Goal: Task Accomplishment & Management: Complete application form

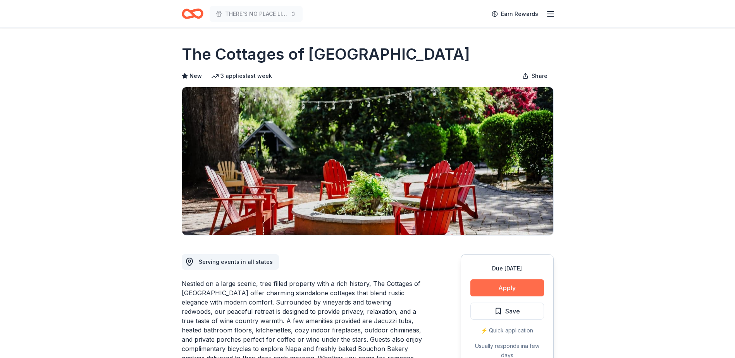
click at [524, 288] on button "Apply" at bounding box center [508, 287] width 74 height 17
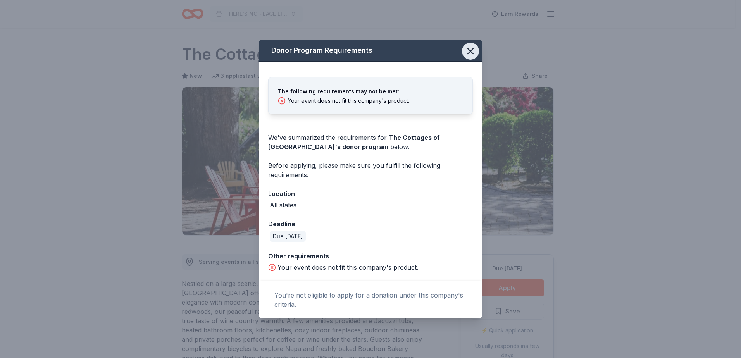
click at [467, 48] on icon "button" at bounding box center [470, 51] width 11 height 11
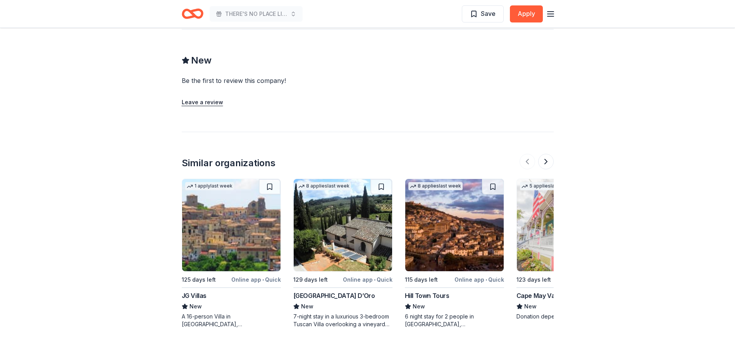
scroll to position [606, 0]
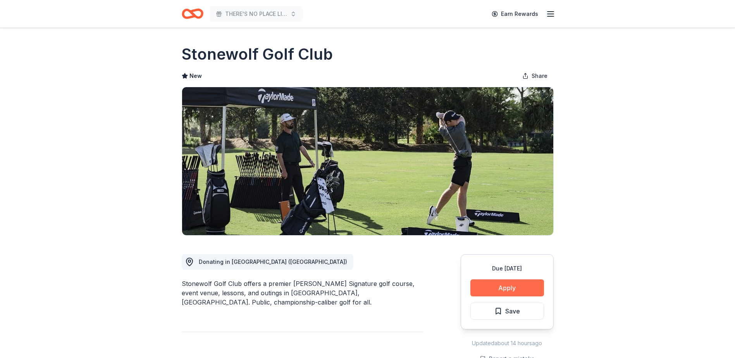
click at [498, 281] on button "Apply" at bounding box center [508, 287] width 74 height 17
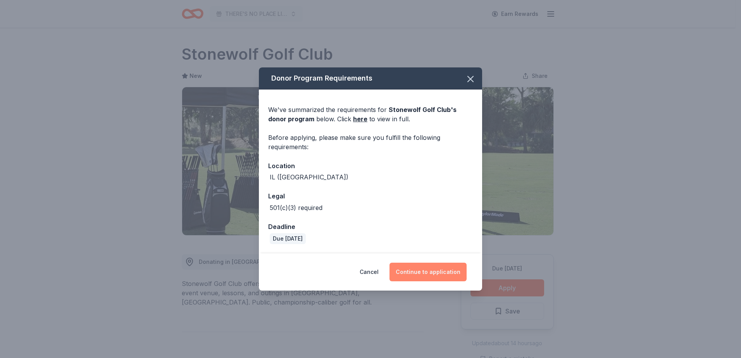
click at [446, 276] on button "Continue to application" at bounding box center [428, 272] width 77 height 19
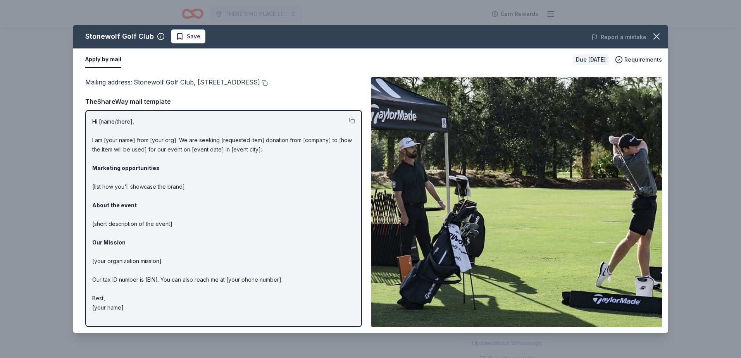
click at [249, 83] on span "Stonewolf Golf Club, 1195 Stonewolf Trail, Fairview Heights, IL 62208" at bounding box center [197, 82] width 126 height 8
click at [655, 32] on icon "button" at bounding box center [656, 36] width 11 height 11
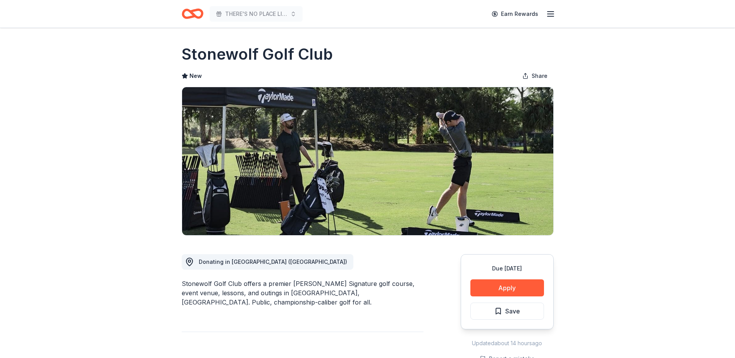
click at [550, 17] on icon "button" at bounding box center [550, 13] width 9 height 9
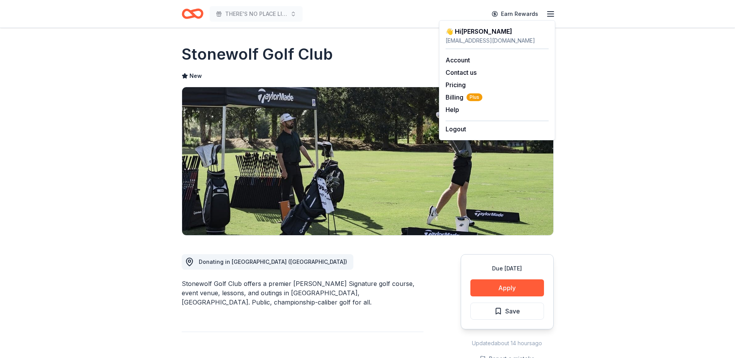
click at [462, 35] on div "👋 Hi Jane" at bounding box center [497, 31] width 103 height 9
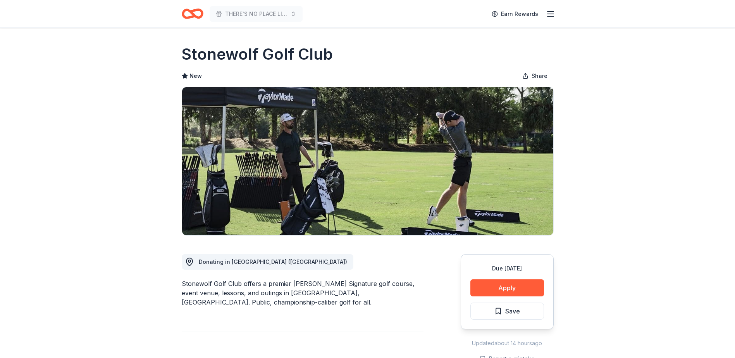
click at [193, 15] on icon "Home" at bounding box center [196, 14] width 12 height 8
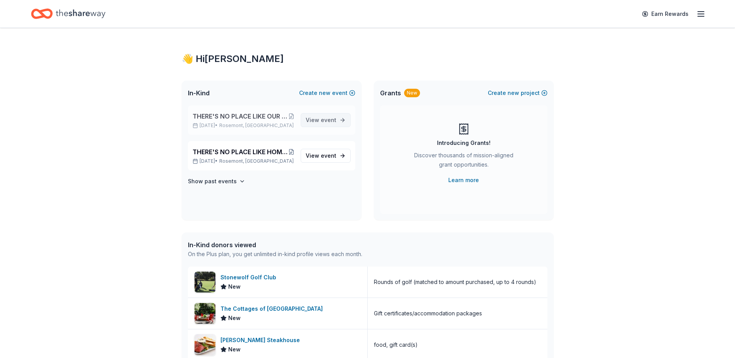
click at [332, 120] on span "event" at bounding box center [329, 120] width 16 height 7
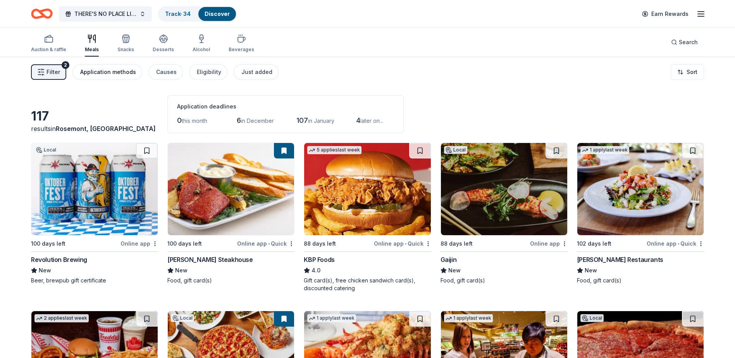
click at [120, 73] on div "Application methods" at bounding box center [108, 71] width 56 height 9
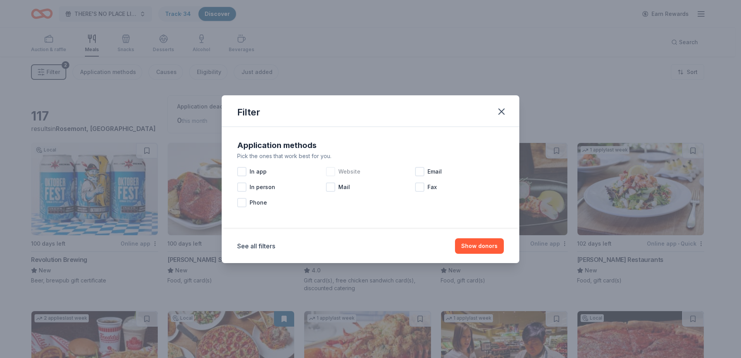
click at [334, 169] on div at bounding box center [330, 171] width 9 height 9
click at [462, 245] on button "Show 72 donors" at bounding box center [476, 246] width 56 height 16
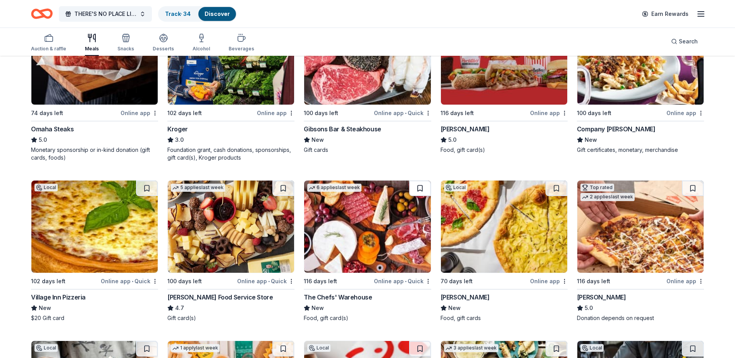
scroll to position [457, 0]
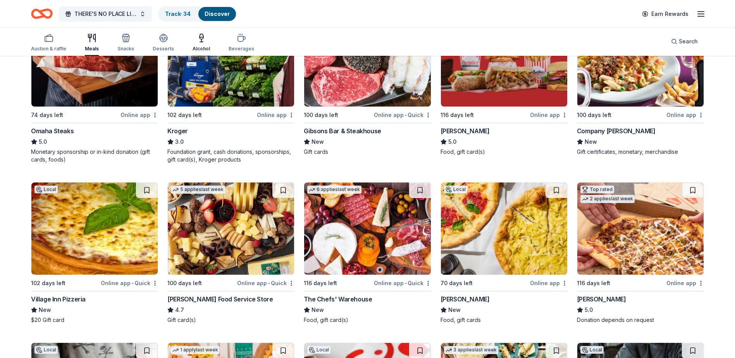
click at [197, 43] on div "Alcohol" at bounding box center [201, 42] width 17 height 19
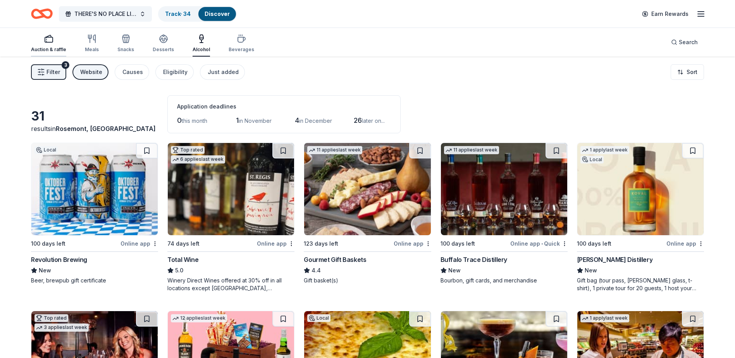
click at [50, 46] on div "Auction & raffle" at bounding box center [48, 43] width 35 height 19
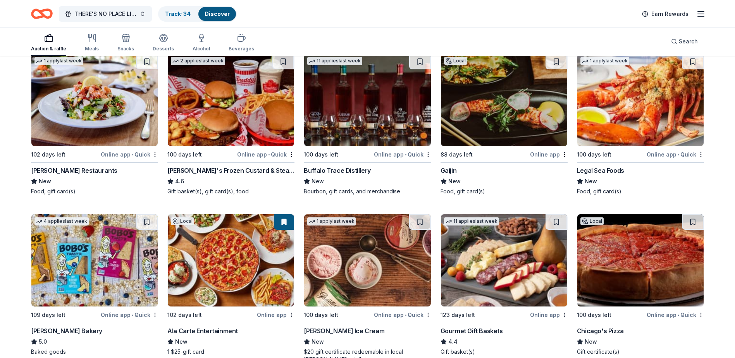
scroll to position [271, 0]
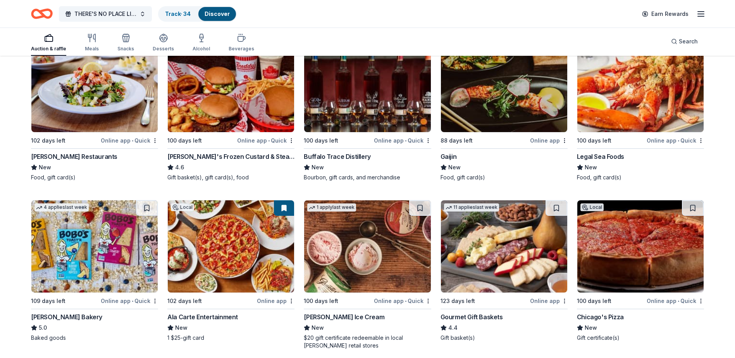
drag, startPoint x: 724, startPoint y: 174, endPoint x: 712, endPoint y: 111, distance: 64.5
click at [712, 111] on div "104 results in Rosemont, IL Application deadlines 0 this month 1 in November 9 …" at bounding box center [367, 182] width 735 height 795
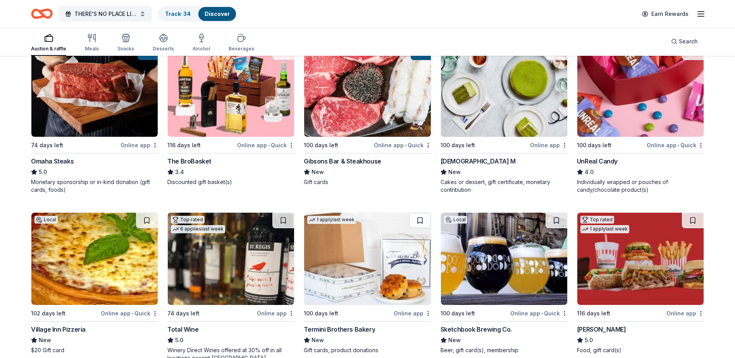
scroll to position [609, 0]
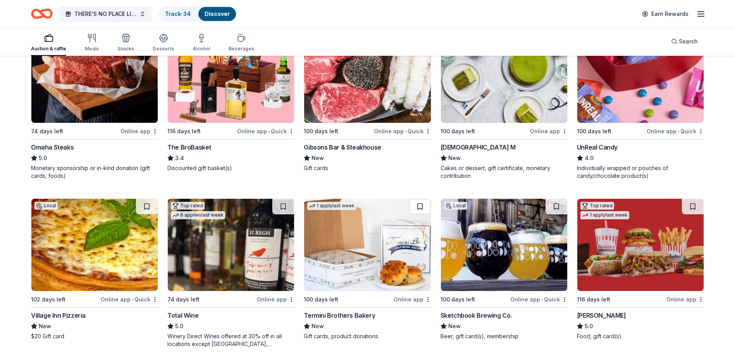
click at [503, 266] on img at bounding box center [504, 245] width 126 height 92
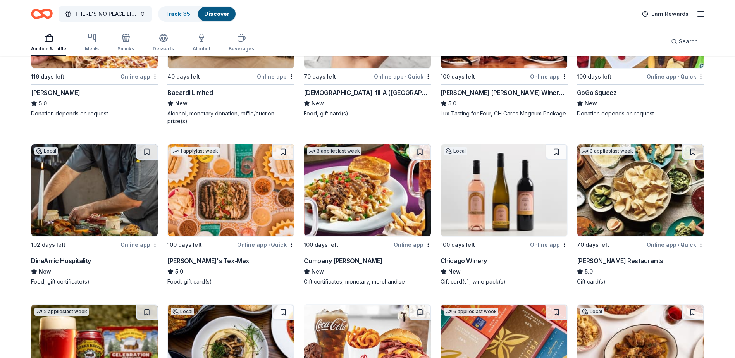
scroll to position [1236, 0]
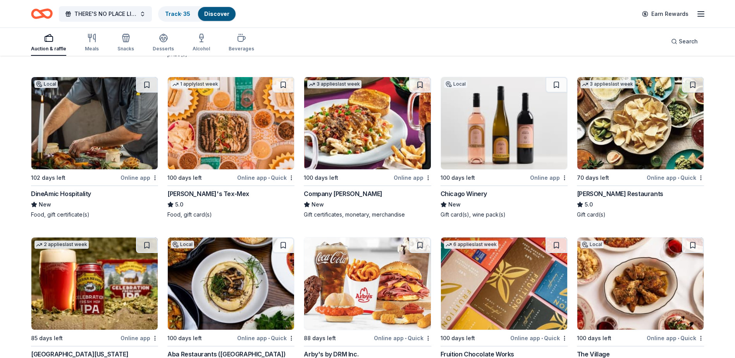
click at [471, 194] on div "Chicago Winery" at bounding box center [464, 193] width 47 height 9
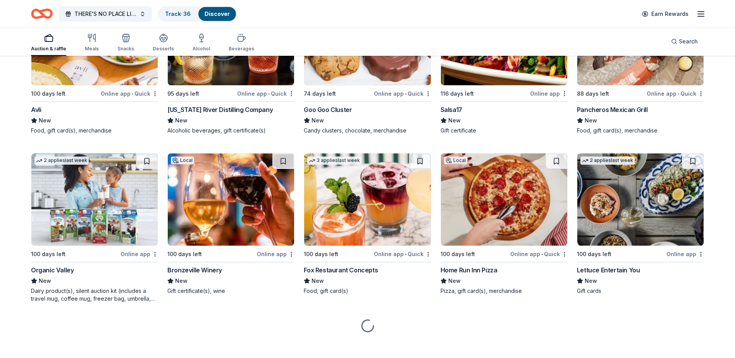
scroll to position [1808, 0]
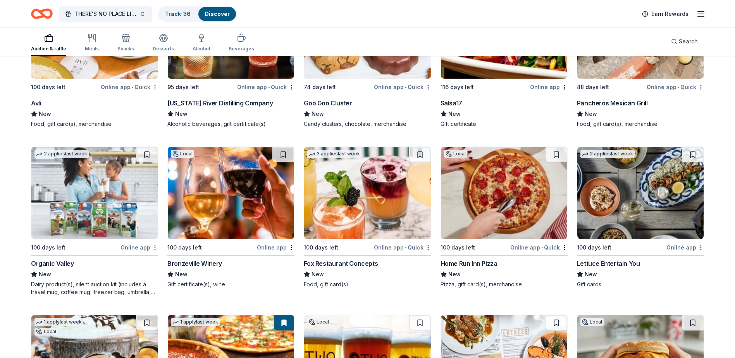
click at [626, 237] on img at bounding box center [640, 193] width 126 height 92
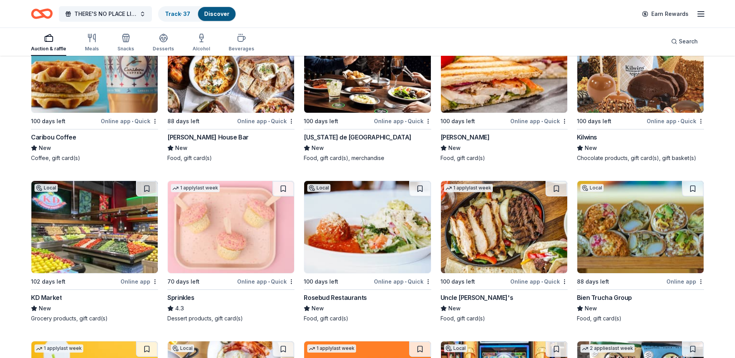
scroll to position [2660, 0]
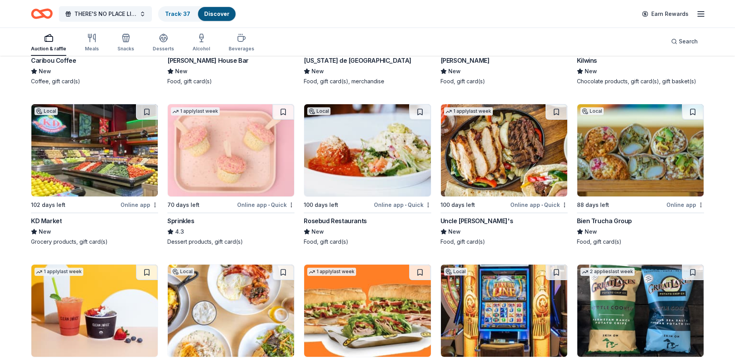
click at [348, 188] on img at bounding box center [367, 150] width 126 height 92
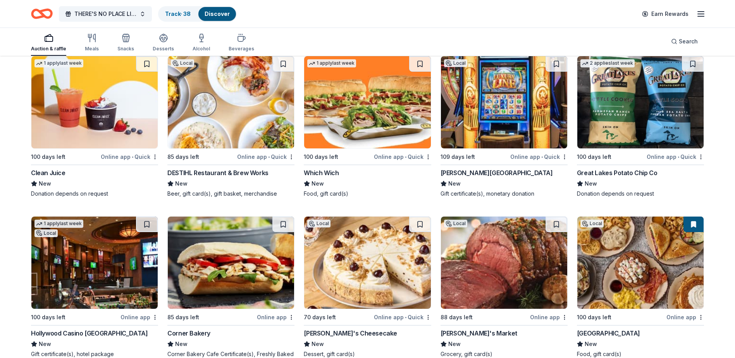
scroll to position [2893, 0]
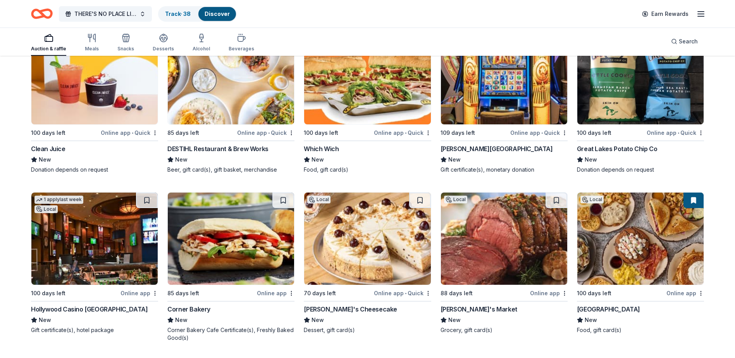
click at [209, 112] on img at bounding box center [231, 78] width 126 height 92
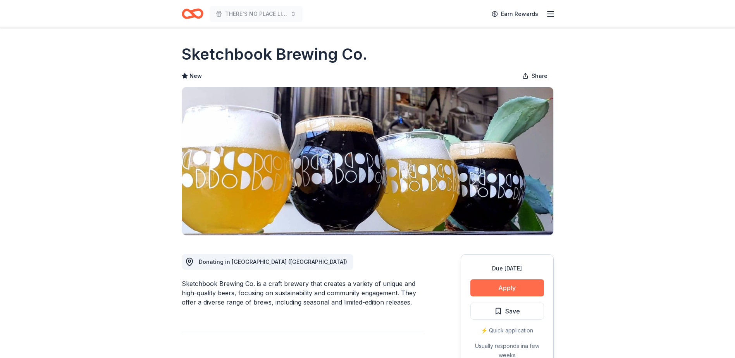
click at [501, 288] on button "Apply" at bounding box center [508, 287] width 74 height 17
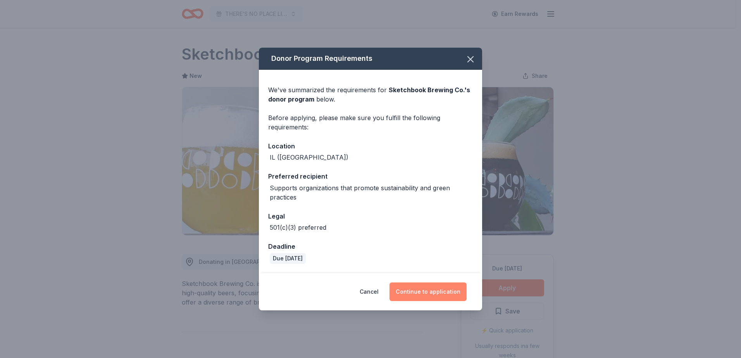
click at [441, 292] on button "Continue to application" at bounding box center [428, 292] width 77 height 19
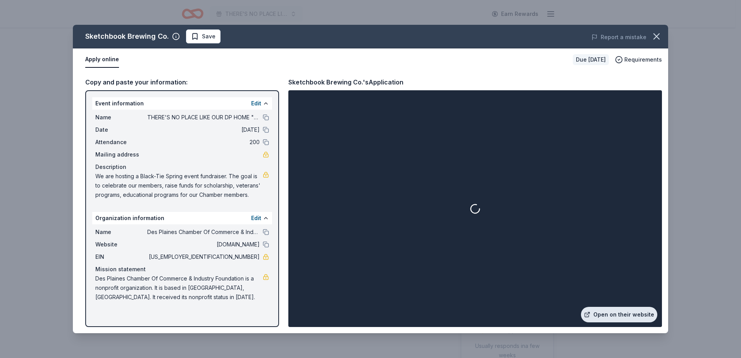
click at [621, 309] on link "Open on their website" at bounding box center [619, 315] width 76 height 16
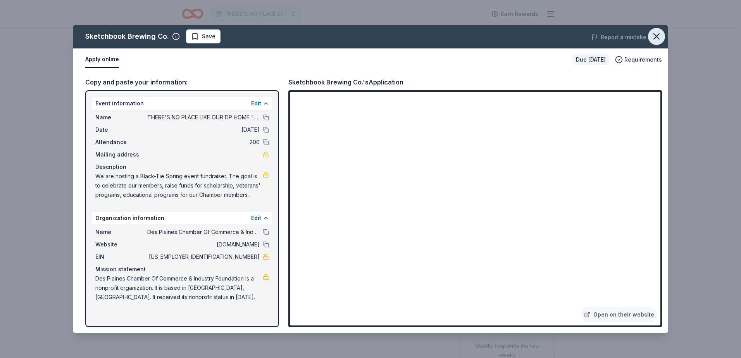
click at [657, 38] on icon "button" at bounding box center [656, 36] width 11 height 11
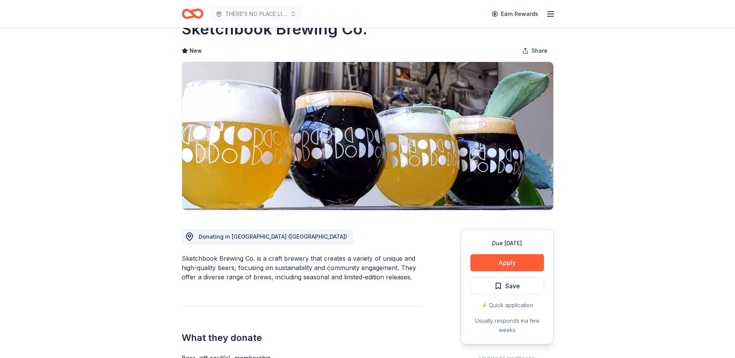
scroll to position [39, 0]
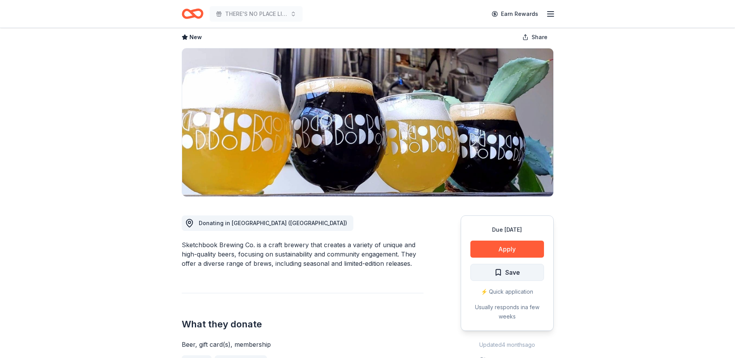
click at [497, 264] on button "Save" at bounding box center [508, 272] width 74 height 17
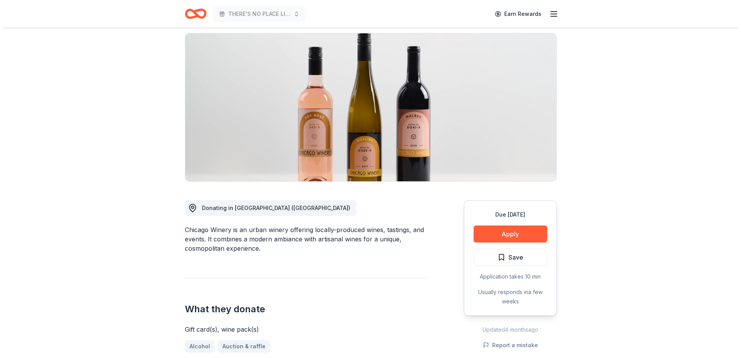
scroll to position [116, 0]
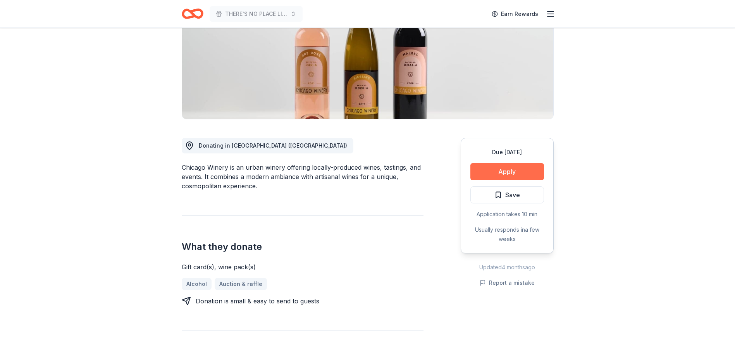
click at [503, 172] on button "Apply" at bounding box center [508, 171] width 74 height 17
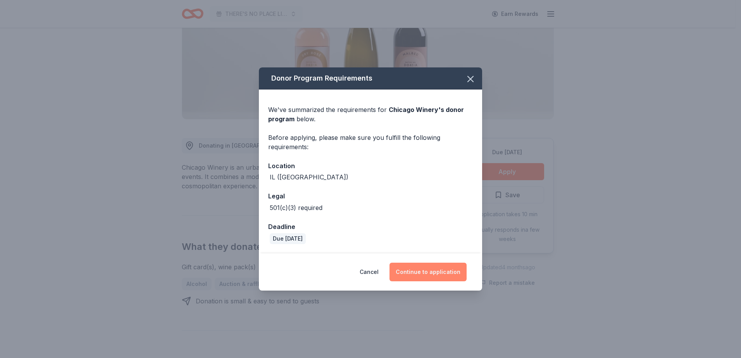
click at [409, 268] on button "Continue to application" at bounding box center [428, 272] width 77 height 19
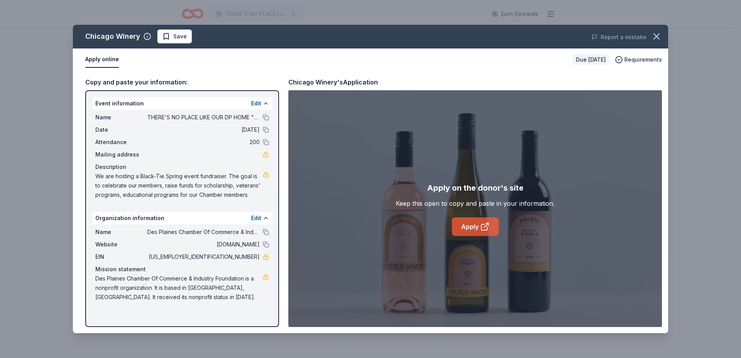
click at [479, 220] on link "Apply" at bounding box center [475, 226] width 47 height 19
click at [171, 38] on span "Save" at bounding box center [174, 36] width 24 height 9
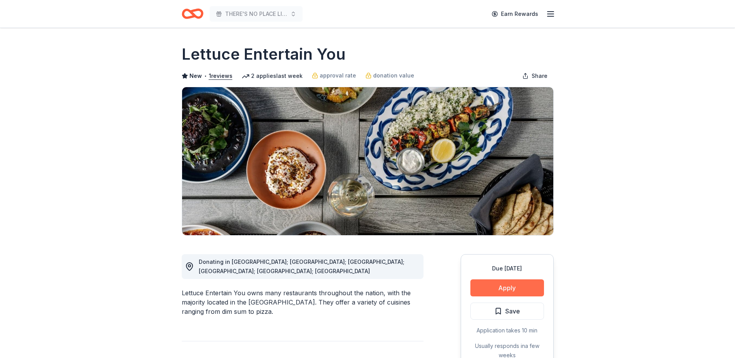
click at [511, 289] on button "Apply" at bounding box center [508, 287] width 74 height 17
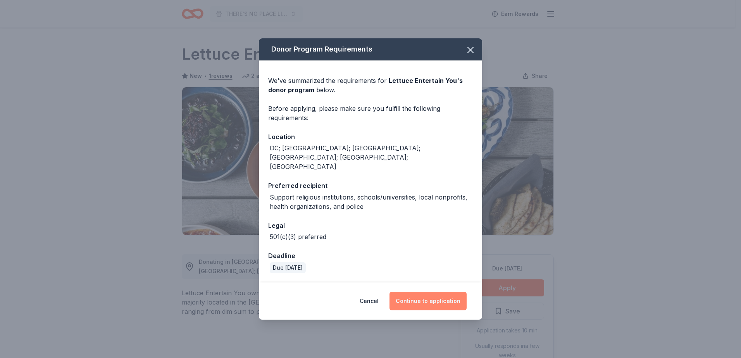
click at [429, 292] on button "Continue to application" at bounding box center [428, 301] width 77 height 19
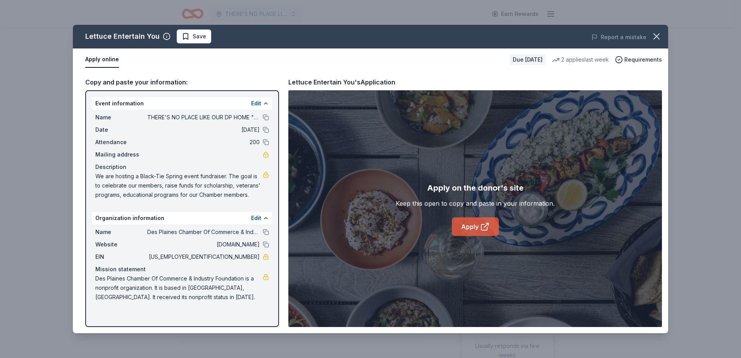
click at [469, 231] on link "Apply" at bounding box center [475, 226] width 47 height 19
click at [186, 37] on span "Save" at bounding box center [194, 36] width 24 height 9
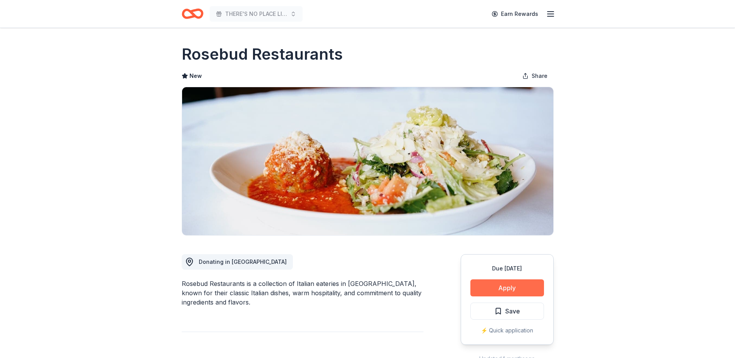
click at [500, 291] on button "Apply" at bounding box center [508, 287] width 74 height 17
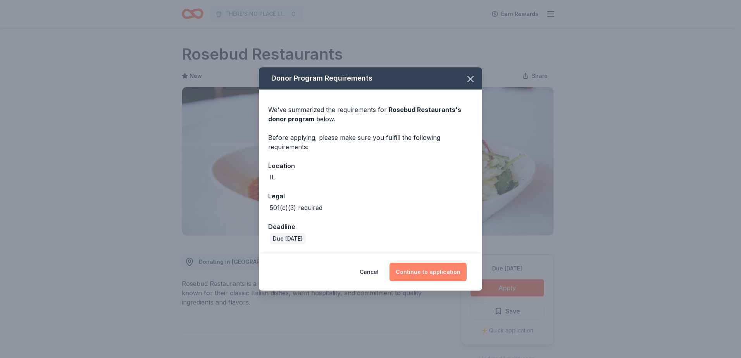
click at [439, 275] on button "Continue to application" at bounding box center [428, 272] width 77 height 19
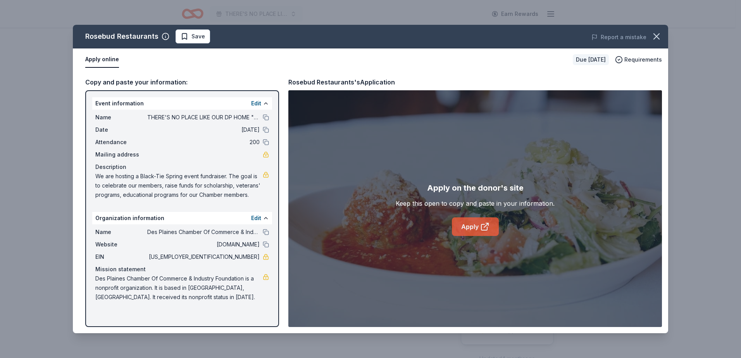
click at [483, 229] on icon at bounding box center [484, 226] width 9 height 9
click at [481, 225] on icon at bounding box center [484, 226] width 9 height 9
click at [191, 35] on span "Save" at bounding box center [198, 36] width 14 height 9
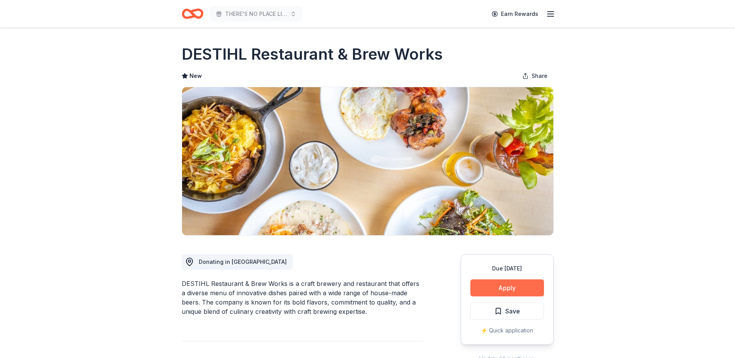
click at [506, 286] on button "Apply" at bounding box center [508, 287] width 74 height 17
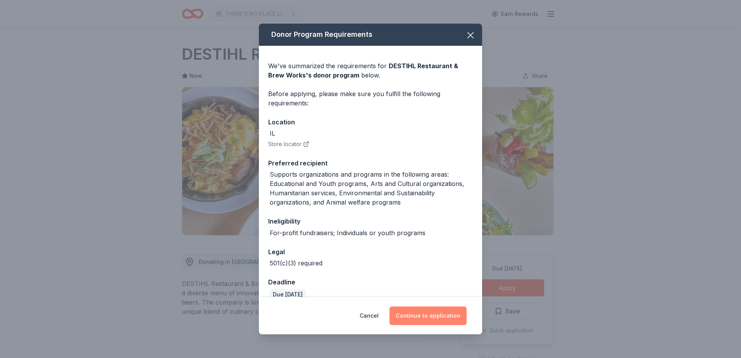
click at [428, 317] on button "Continue to application" at bounding box center [428, 316] width 77 height 19
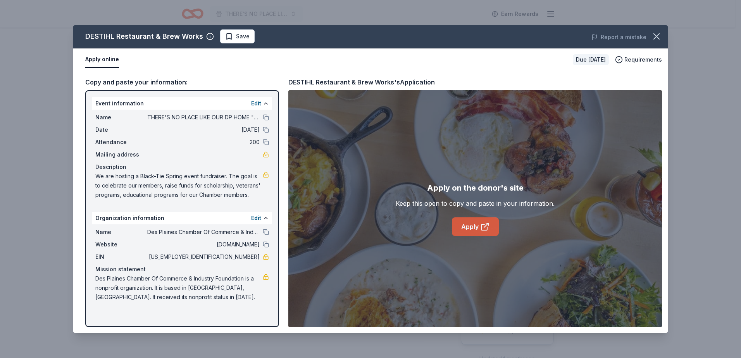
click at [470, 225] on link "Apply" at bounding box center [475, 226] width 47 height 19
